Goal: Task Accomplishment & Management: Use online tool/utility

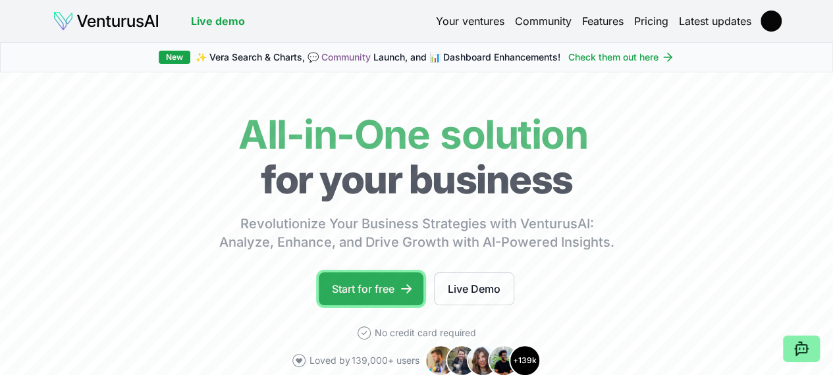
click at [386, 293] on link "Start for free" at bounding box center [371, 288] width 105 height 33
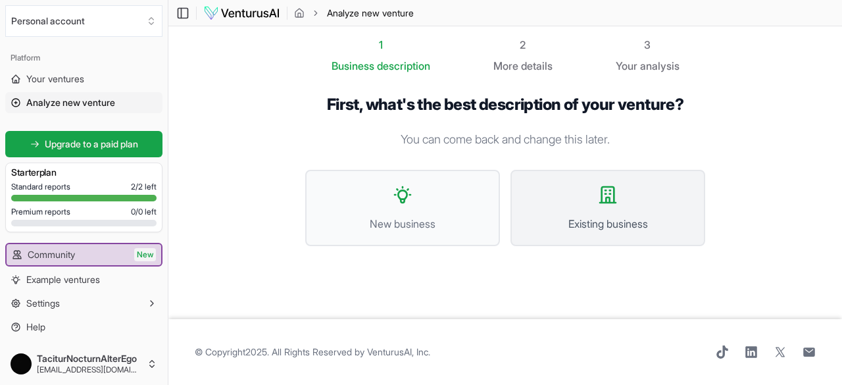
click at [566, 223] on span "Existing business" at bounding box center [608, 224] width 166 height 16
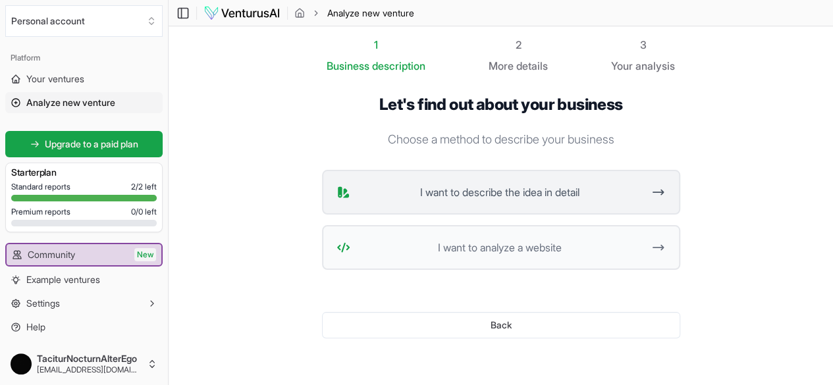
click at [534, 199] on span "I want to describe the idea in detail" at bounding box center [499, 192] width 288 height 16
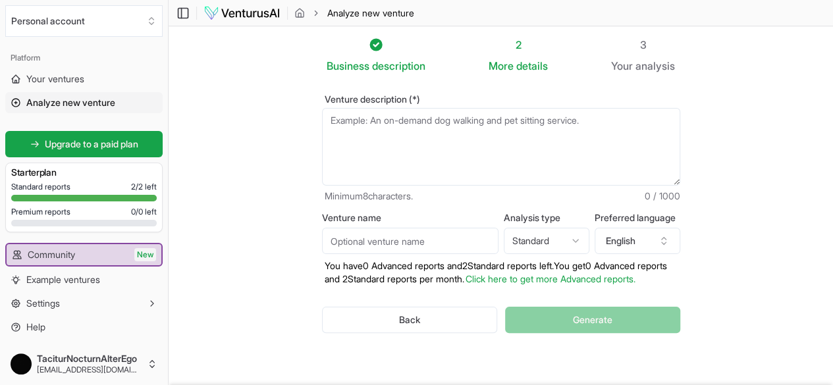
click at [463, 157] on textarea "Venture description (*)" at bounding box center [501, 147] width 358 height 78
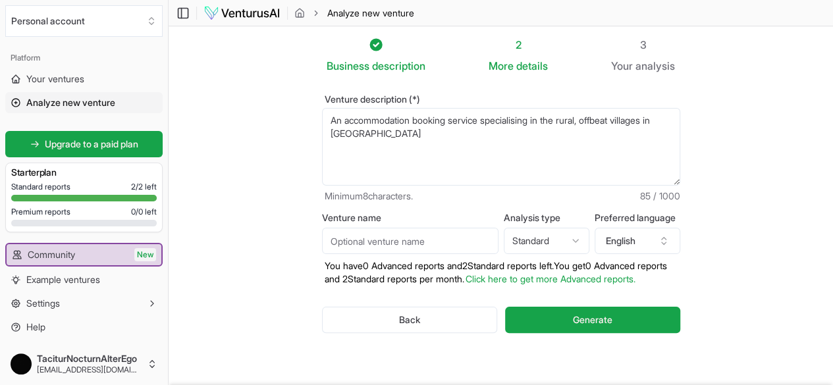
type textarea "An accommodation booking service specialising in the rural, offbeat villages in…"
click at [391, 232] on input "Venture name" at bounding box center [410, 241] width 176 height 26
type input "Rural Stay [GEOGRAPHIC_DATA]"
click at [544, 243] on html "We value your privacy We use cookies to enhance your browsing experience, serve…" at bounding box center [416, 192] width 833 height 385
select select "standard"
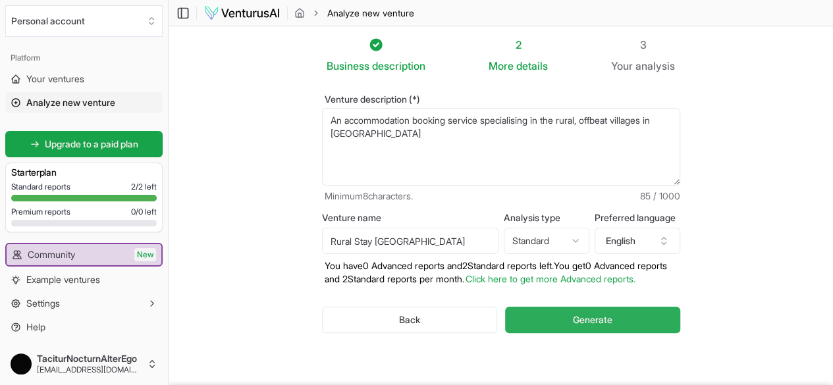
click at [558, 321] on button "Generate" at bounding box center [592, 320] width 174 height 26
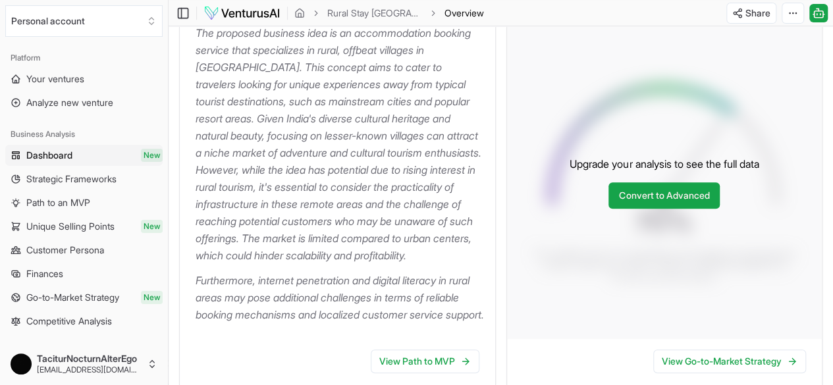
scroll to position [312, 0]
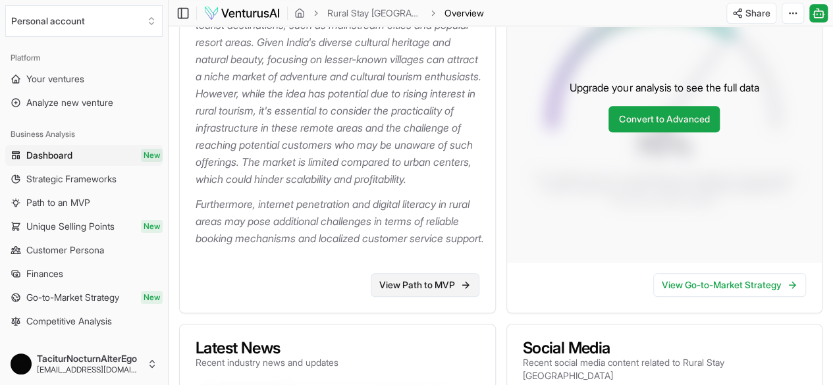
click at [423, 289] on link "View Path to MVP" at bounding box center [425, 285] width 109 height 24
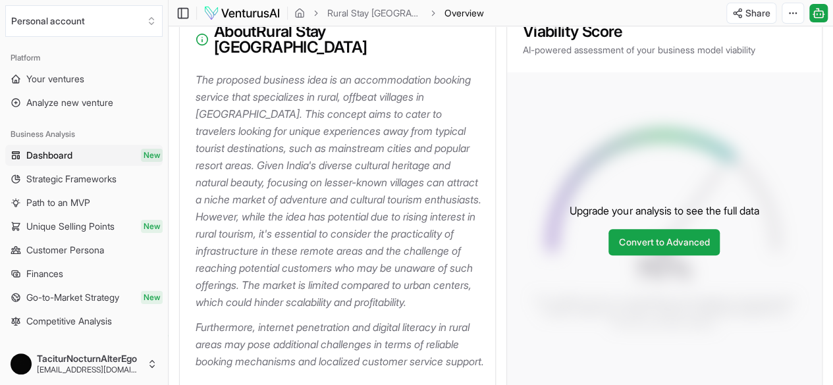
scroll to position [188, 0]
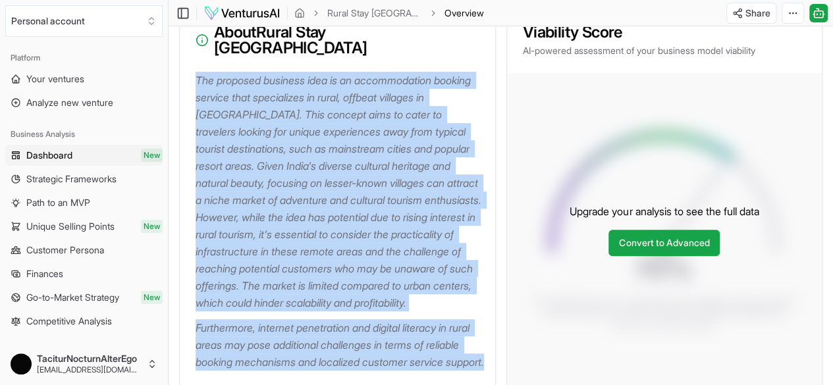
drag, startPoint x: 187, startPoint y: 66, endPoint x: 294, endPoint y: 365, distance: 318.1
click at [294, 365] on div "The proposed business idea is an accommodation booking service that specializes…" at bounding box center [337, 229] width 315 height 315
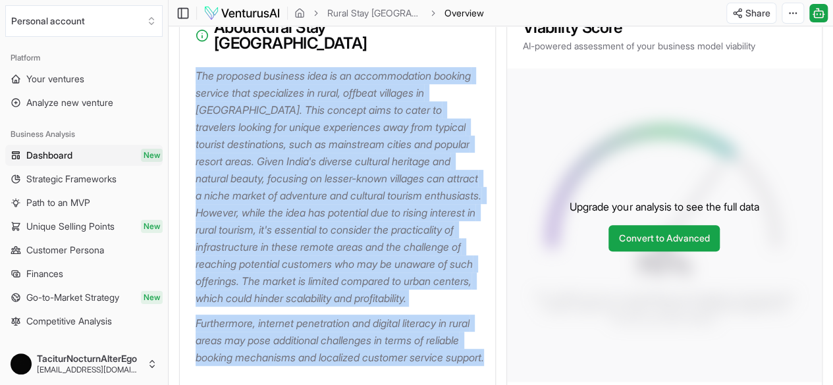
scroll to position [197, 0]
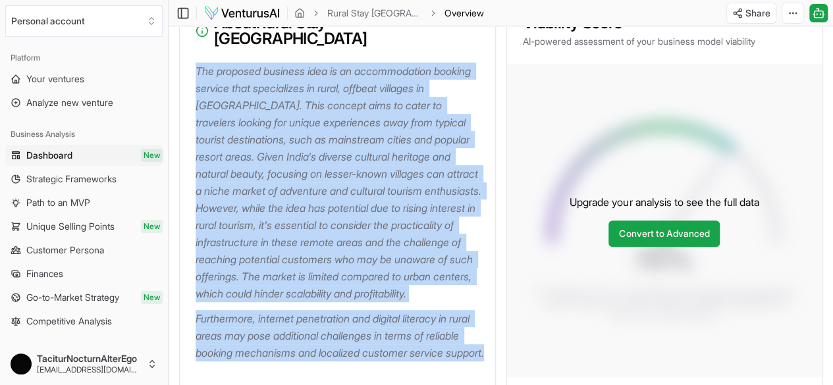
copy div "The proposed business idea is an accommodation booking service that specializes…"
click at [418, 169] on p "The proposed business idea is an accommodation booking service that specializes…" at bounding box center [339, 183] width 289 height 240
